Goal: Navigation & Orientation: Find specific page/section

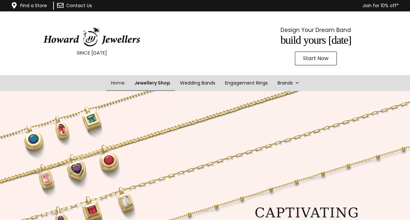
click at [147, 83] on link "Jewellery Shop" at bounding box center [152, 83] width 46 height 16
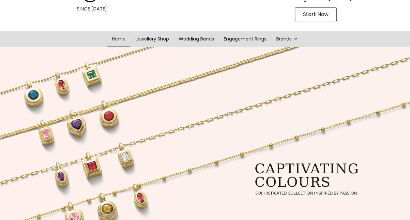
scroll to position [44, 0]
click at [149, 39] on link "Jewellery Shop" at bounding box center [152, 39] width 46 height 16
click at [148, 38] on link "Jewellery Shop" at bounding box center [152, 39] width 46 height 16
click at [149, 40] on link "Jewellery Shop" at bounding box center [152, 39] width 46 height 16
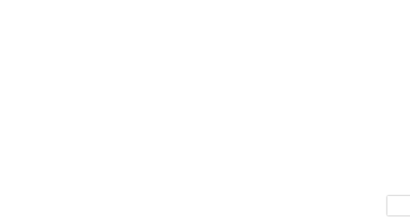
scroll to position [155, 0]
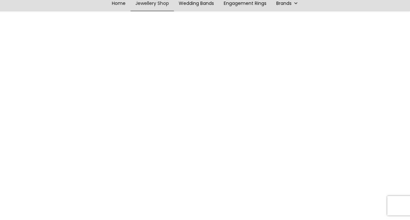
scroll to position [79, 0]
click at [145, 5] on link "Jewellery Shop" at bounding box center [152, 4] width 46 height 16
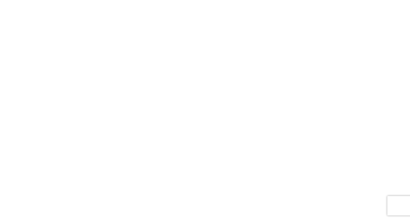
scroll to position [169, 0]
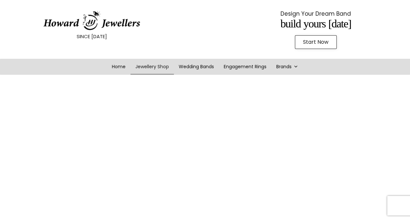
scroll to position [6, 0]
